Goal: Task Accomplishment & Management: Complete application form

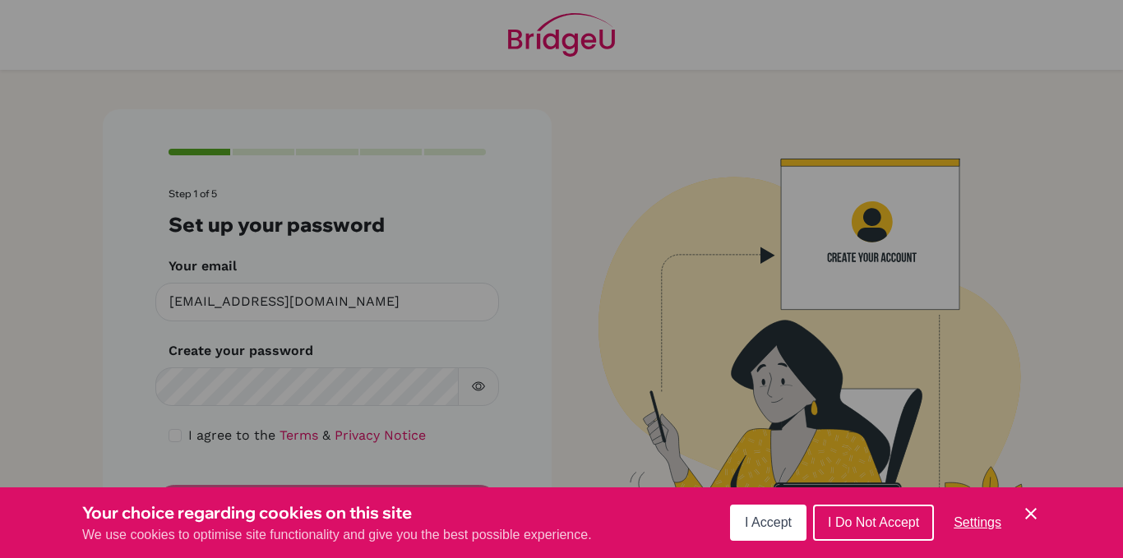
click at [776, 518] on span "I Accept" at bounding box center [768, 522] width 47 height 14
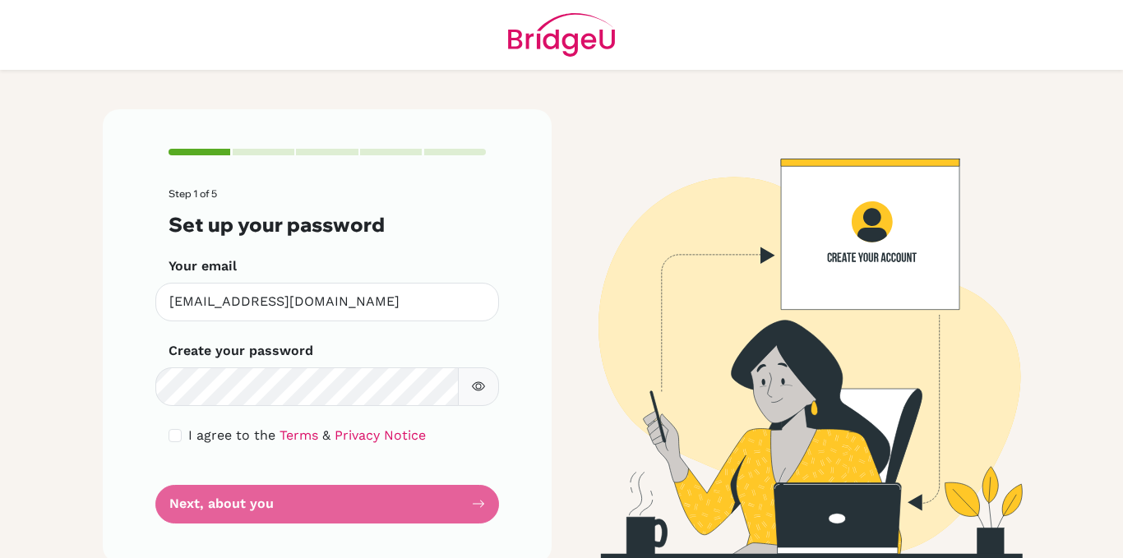
click at [478, 387] on button "button" at bounding box center [478, 386] width 41 height 39
click at [478, 385] on icon "button" at bounding box center [478, 386] width 13 height 13
click at [368, 496] on form "Step 1 of 5 Set up your password Your email [EMAIL_ADDRESS][DOMAIN_NAME] Invali…" at bounding box center [326, 355] width 317 height 335
click at [470, 506] on form "Step 1 of 5 Set up your password Your email [EMAIL_ADDRESS][DOMAIN_NAME] Invali…" at bounding box center [326, 355] width 317 height 335
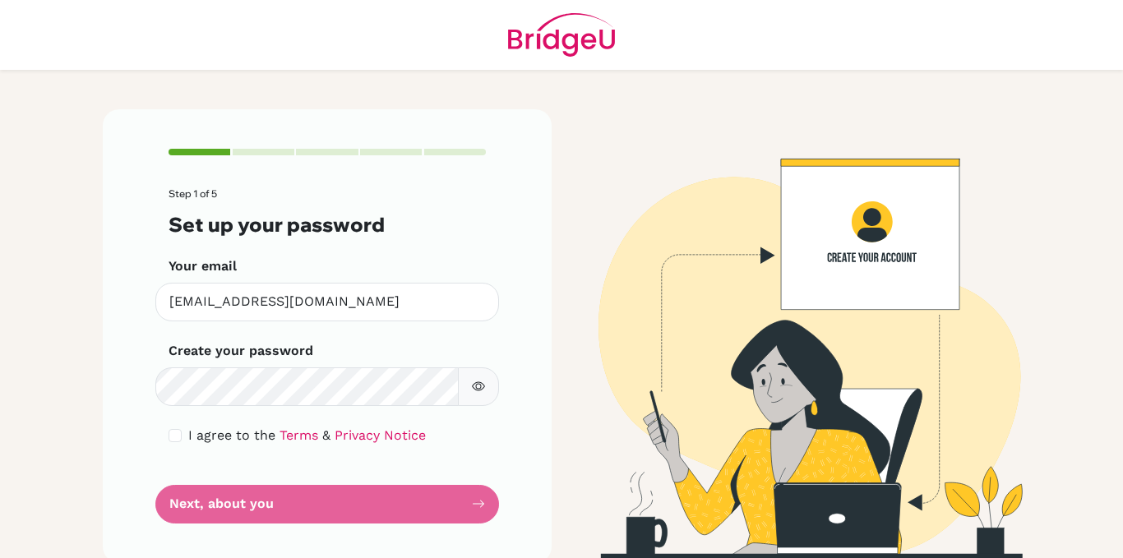
click at [377, 510] on form "Step 1 of 5 Set up your password Your email [EMAIL_ADDRESS][DOMAIN_NAME] Invali…" at bounding box center [326, 355] width 317 height 335
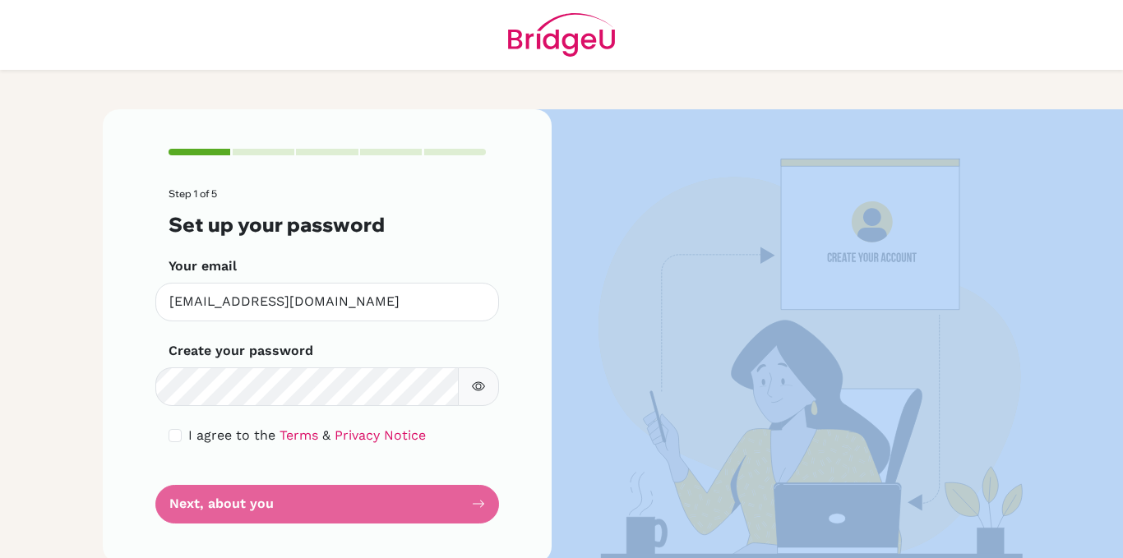
click at [377, 510] on form "Step 1 of 5 Set up your password Your email [EMAIL_ADDRESS][DOMAIN_NAME] Invali…" at bounding box center [326, 355] width 317 height 335
click at [458, 389] on button "button" at bounding box center [478, 386] width 41 height 39
click at [476, 383] on icon "button" at bounding box center [478, 386] width 13 height 13
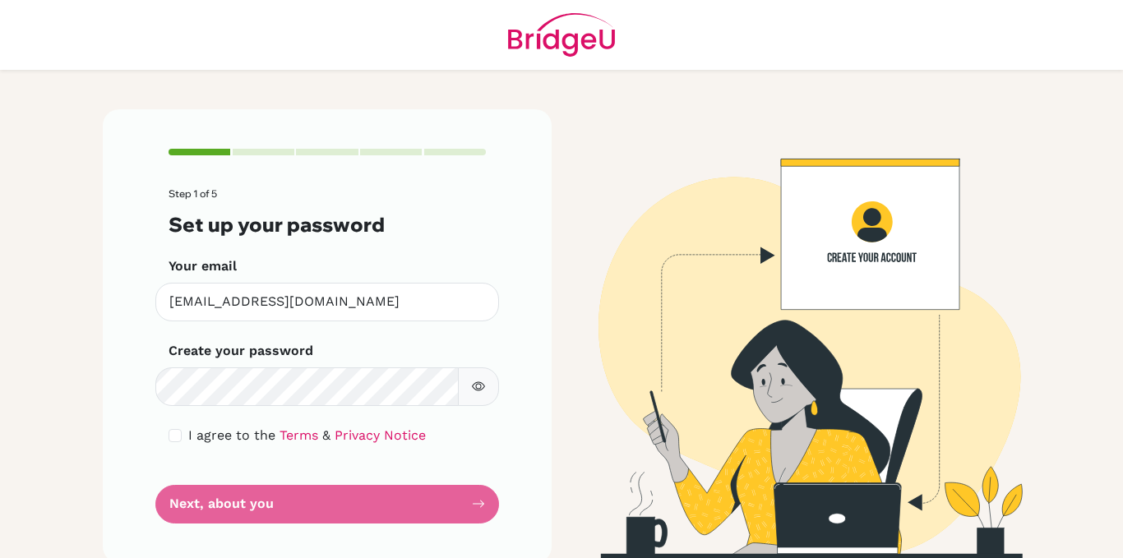
click at [500, 447] on div "Step 1 of 5 Set up your password Your email [EMAIL_ADDRESS][DOMAIN_NAME] Invali…" at bounding box center [327, 335] width 449 height 453
click at [359, 521] on form "Step 1 of 5 Set up your password Your email [EMAIL_ADDRESS][DOMAIN_NAME] Invali…" at bounding box center [326, 355] width 317 height 335
click at [348, 504] on form "Step 1 of 5 Set up your password Your email [EMAIL_ADDRESS][DOMAIN_NAME] Invali…" at bounding box center [326, 355] width 317 height 335
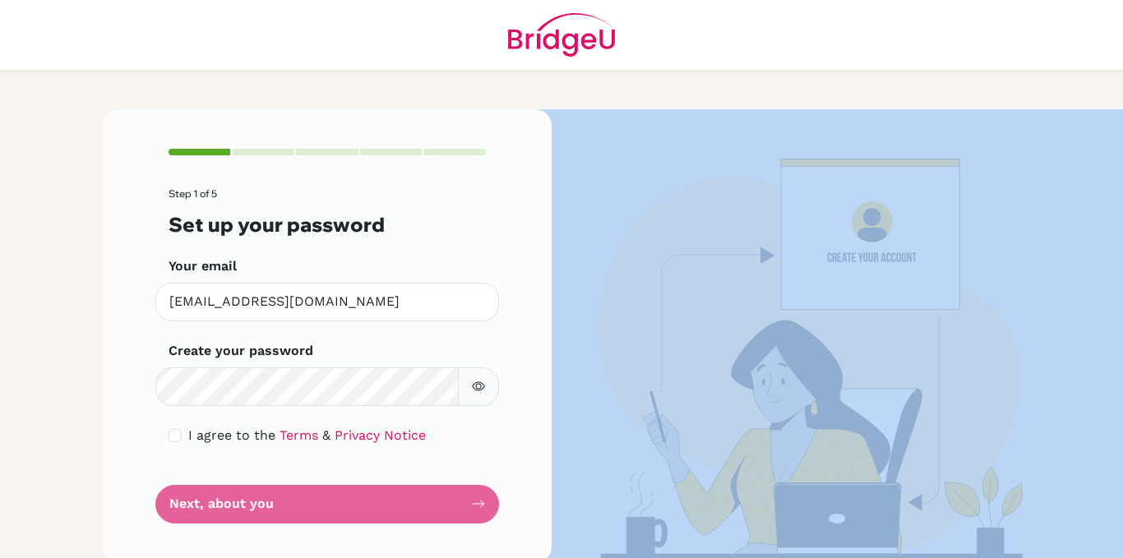
click at [348, 504] on form "Step 1 of 5 Set up your password Your email [EMAIL_ADDRESS][DOMAIN_NAME] Invali…" at bounding box center [326, 355] width 317 height 335
click at [174, 432] on input "checkbox" at bounding box center [174, 435] width 13 height 13
checkbox input "true"
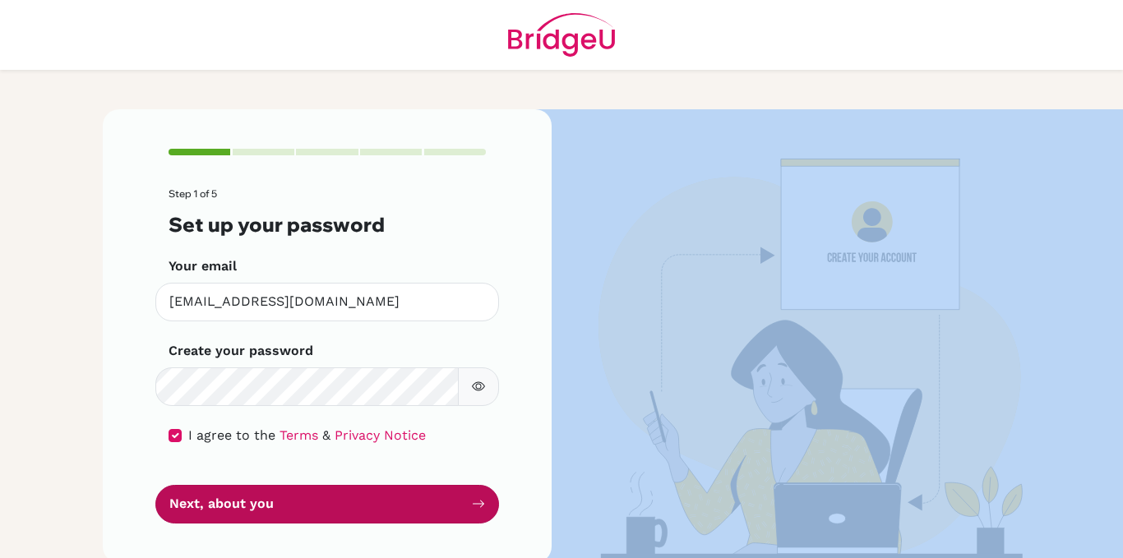
click at [256, 501] on button "Next, about you" at bounding box center [327, 504] width 344 height 39
